Goal: Transaction & Acquisition: Obtain resource

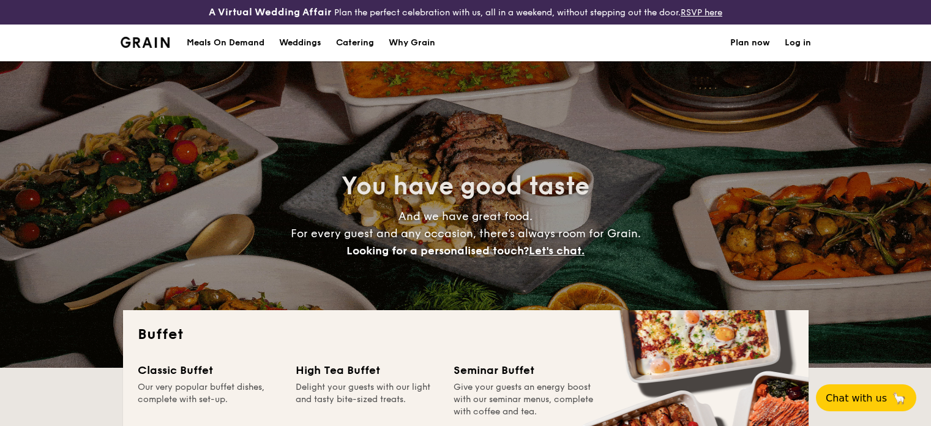
select select
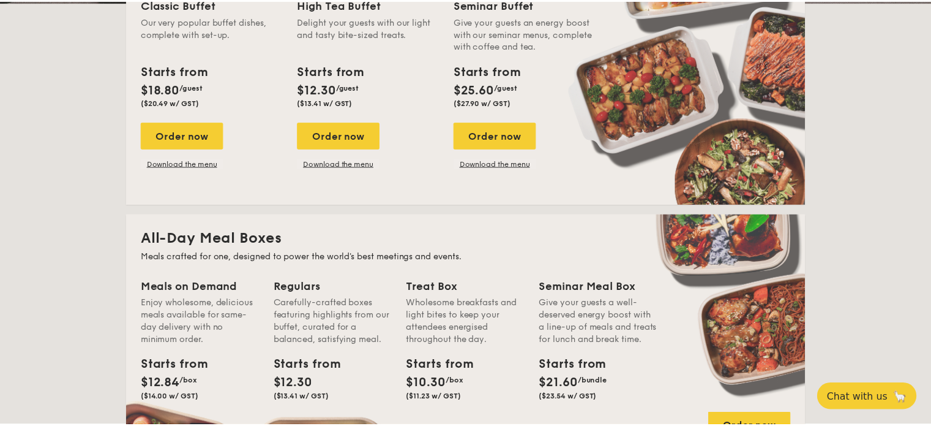
scroll to position [367, 0]
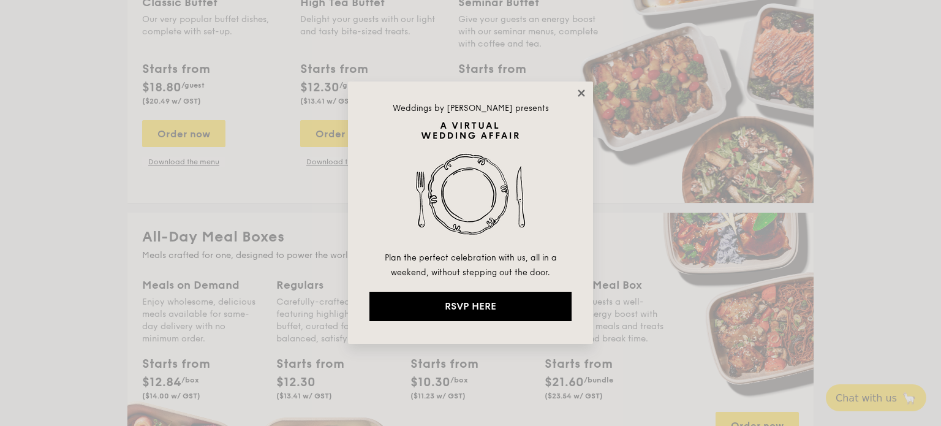
click at [576, 91] on icon at bounding box center [581, 93] width 11 height 11
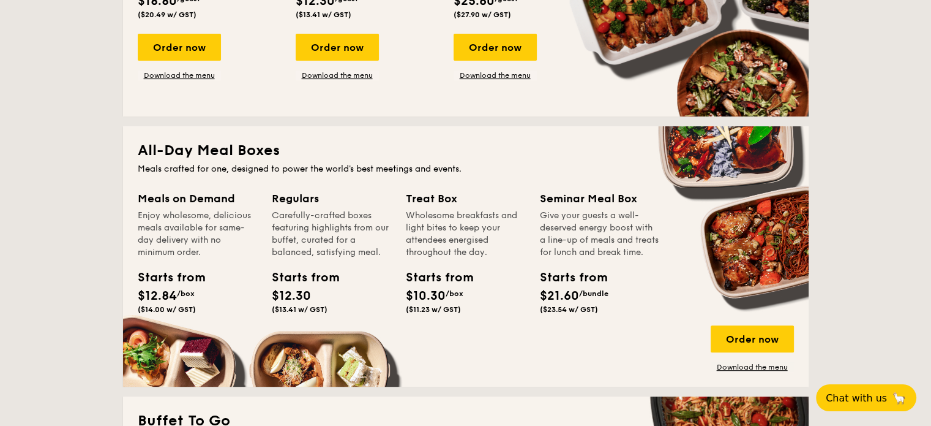
scroll to position [490, 0]
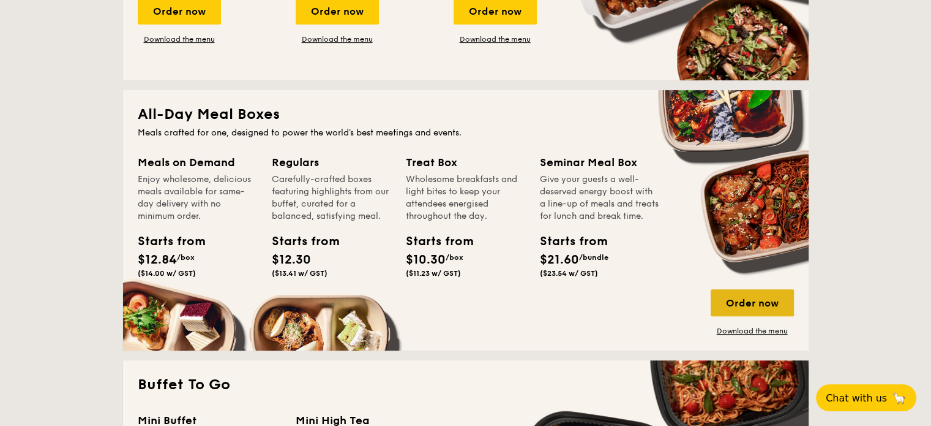
click at [755, 300] on div "Order now" at bounding box center [752, 302] width 83 height 27
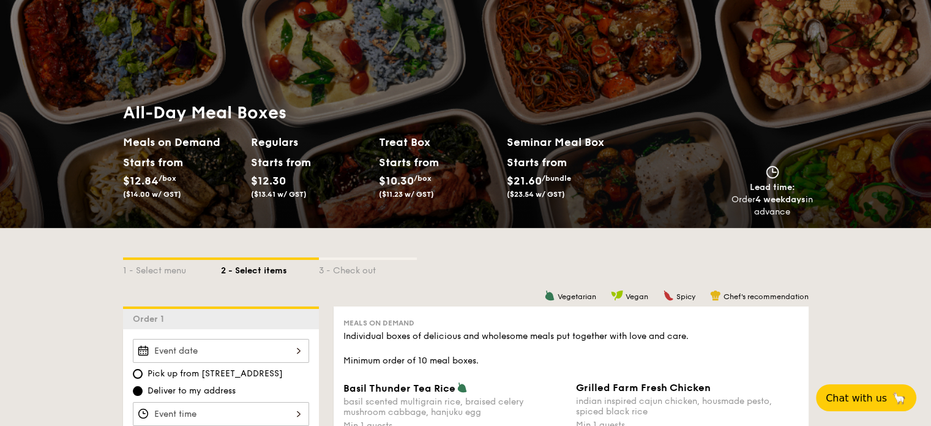
scroll to position [61, 0]
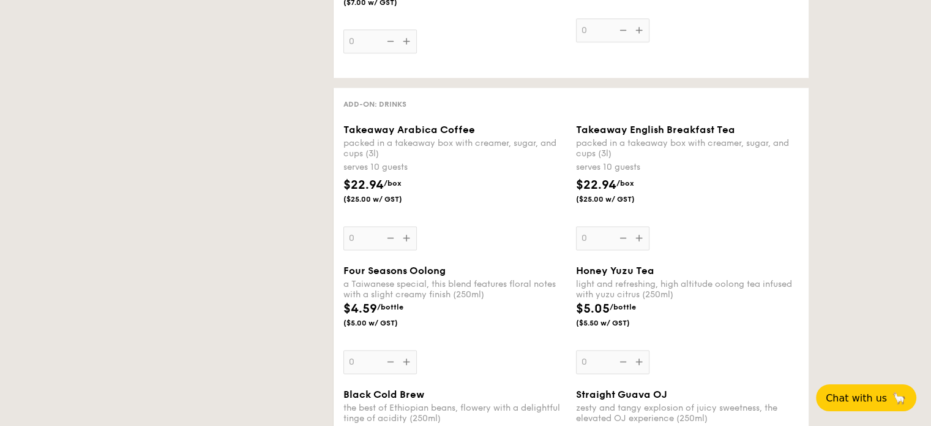
select select
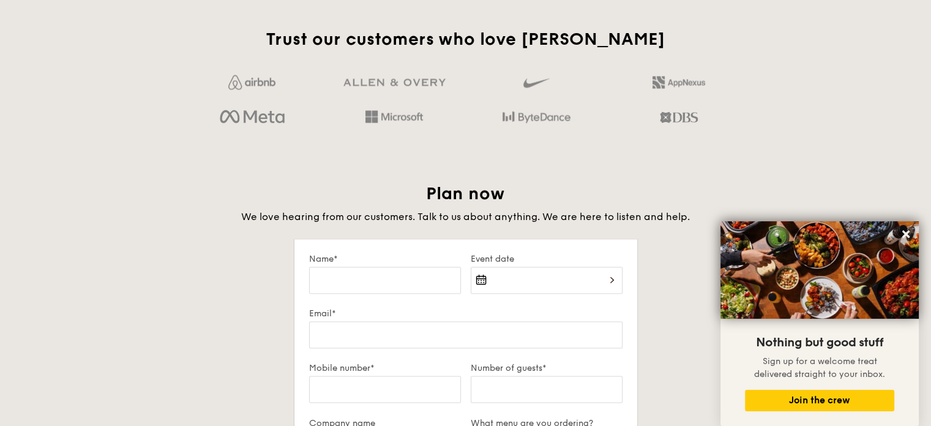
scroll to position [2256, 0]
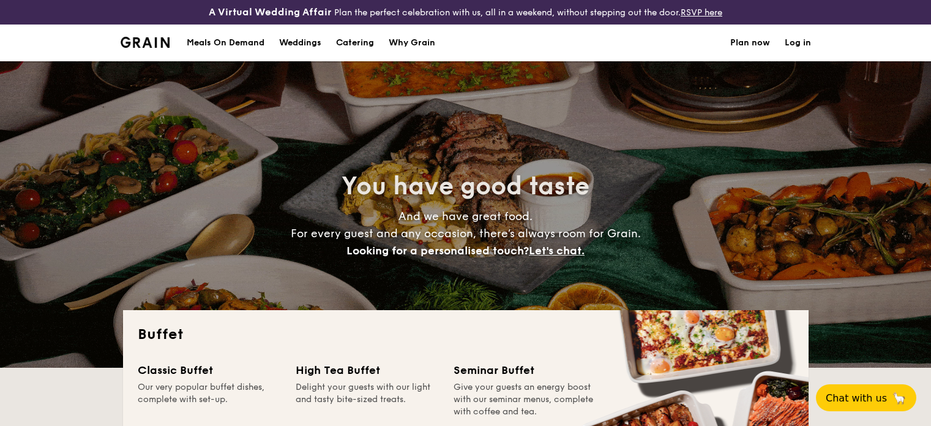
select select
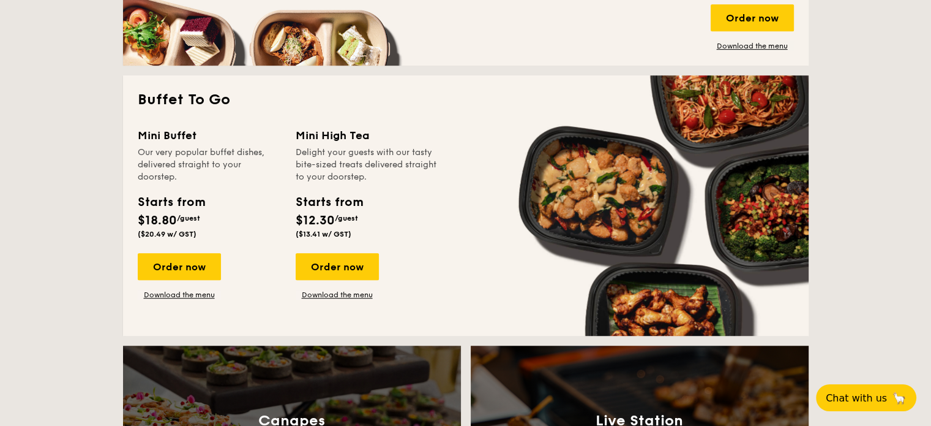
scroll to position [796, 0]
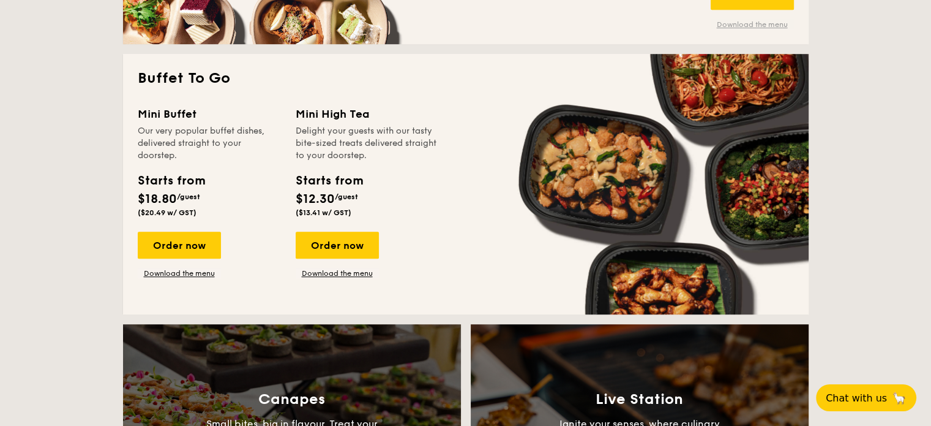
click at [762, 26] on link "Download the menu" at bounding box center [752, 25] width 83 height 10
